Goal: Task Accomplishment & Management: Use online tool/utility

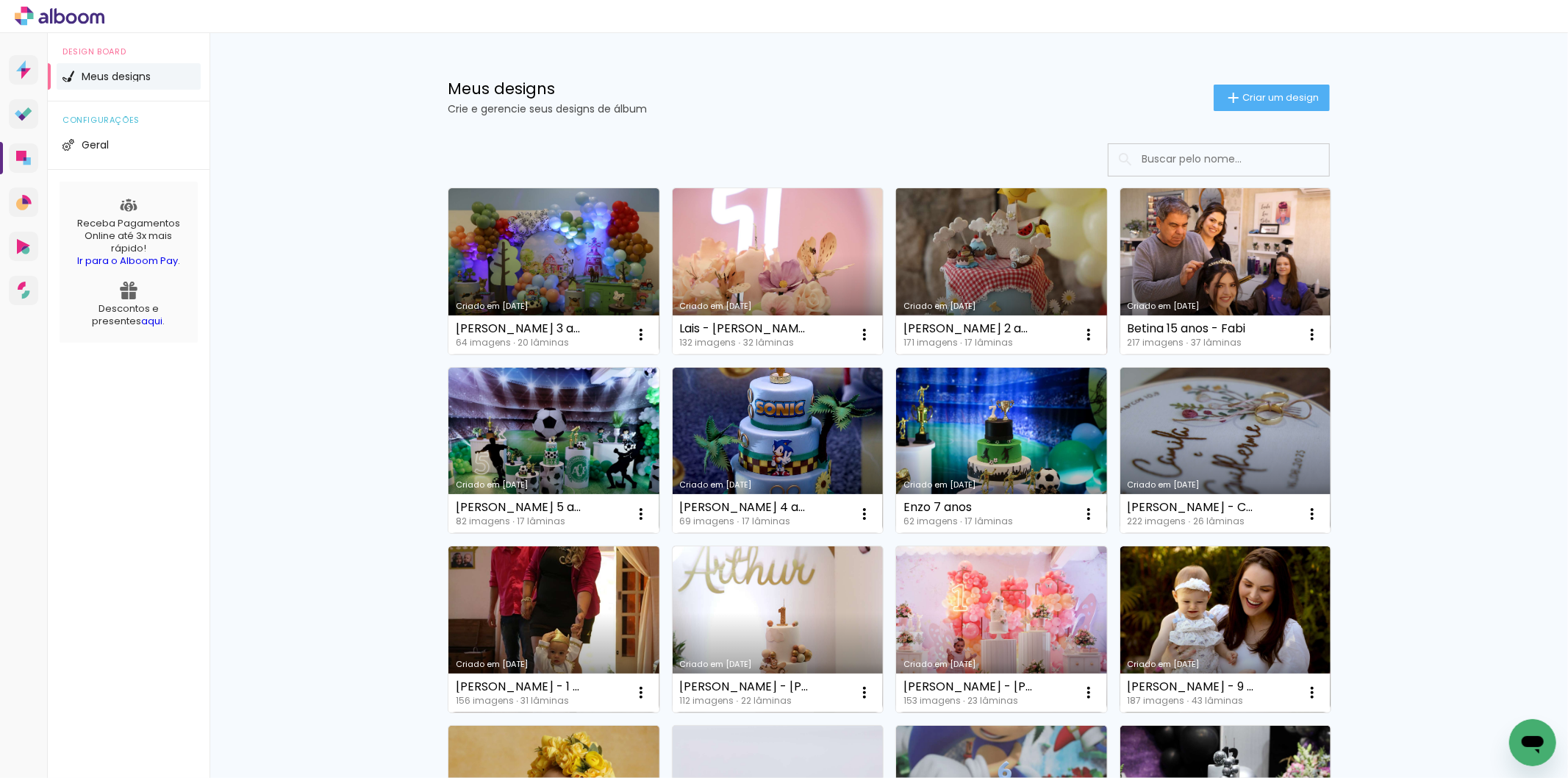
click at [987, 272] on link "Criado em [DATE]" at bounding box center [1001, 271] width 211 height 167
